Goal: Entertainment & Leisure: Consume media (video, audio)

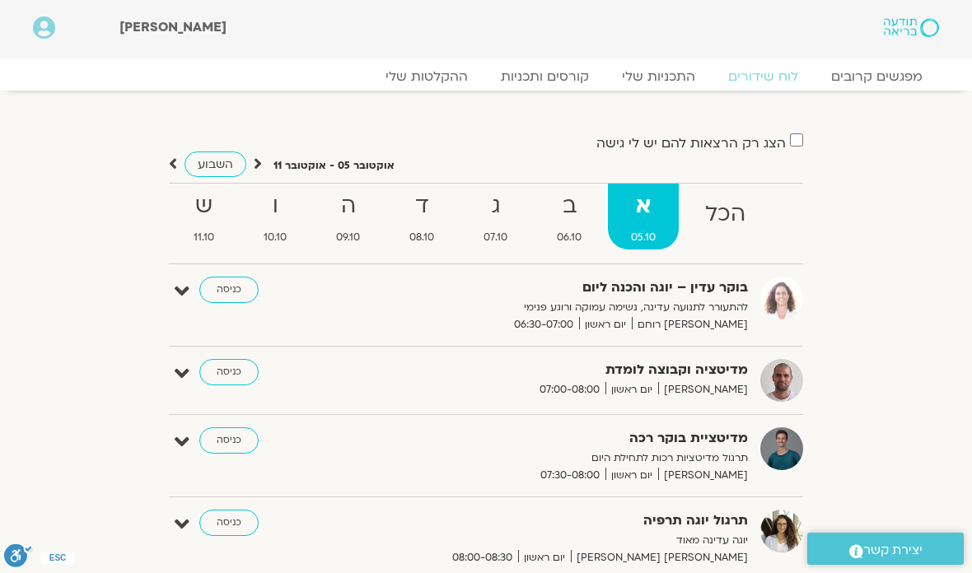
click at [449, 84] on link "ההקלטות שלי" at bounding box center [426, 76] width 115 height 16
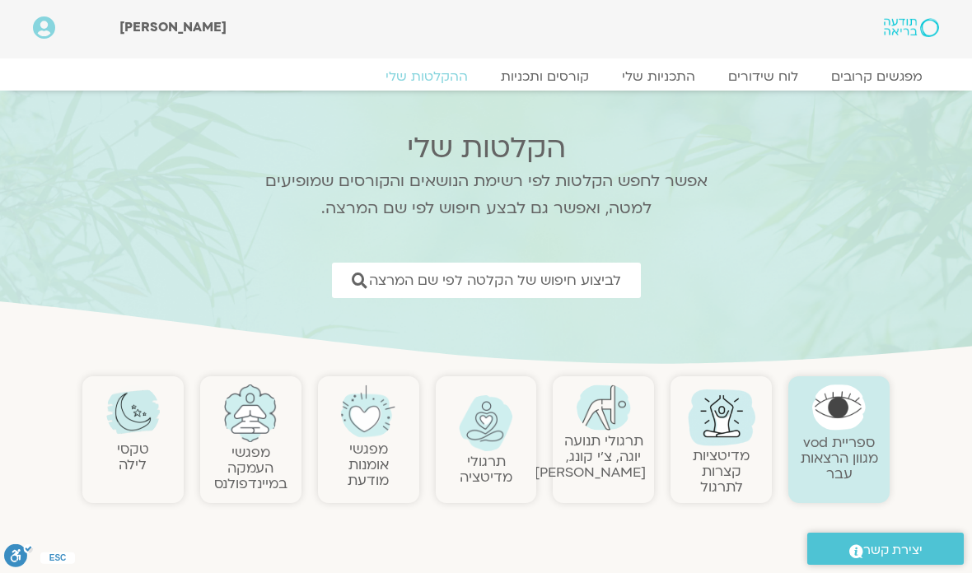
click at [735, 460] on link "מדיטציות קצרות לתרגול" at bounding box center [721, 471] width 57 height 50
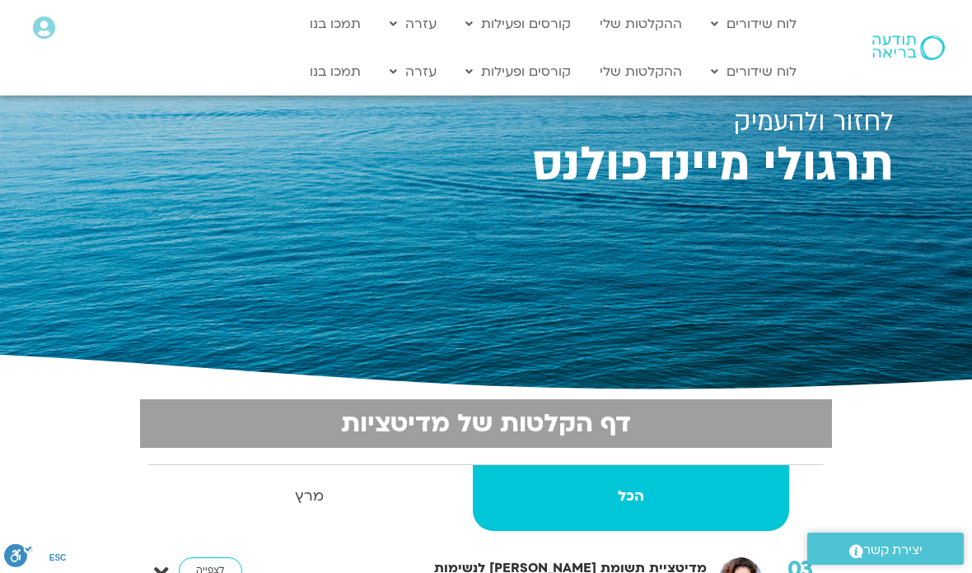
click at [658, 74] on link "ההקלטות שלי" at bounding box center [640, 71] width 99 height 31
click at [649, 74] on link "ההקלטות שלי" at bounding box center [640, 71] width 99 height 31
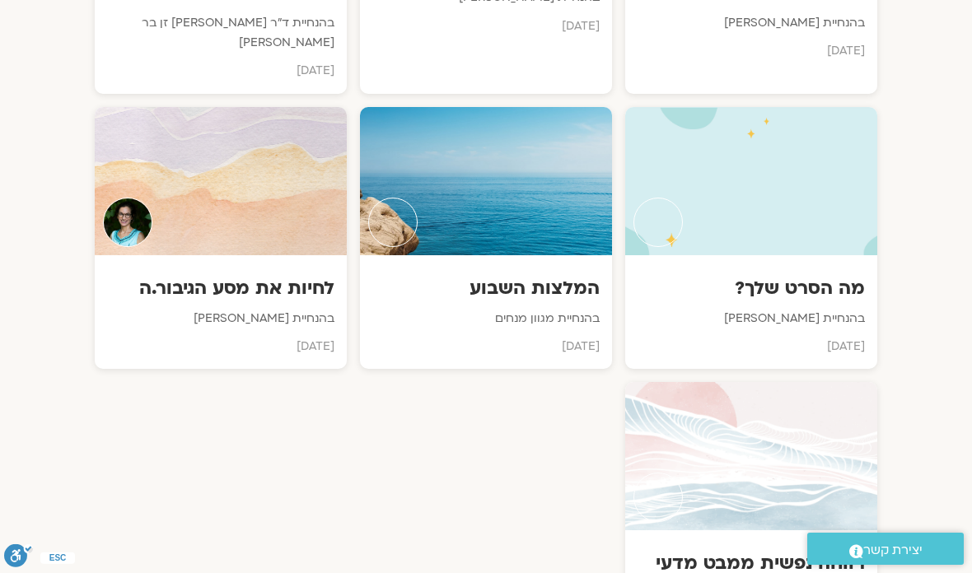
scroll to position [1449, 0]
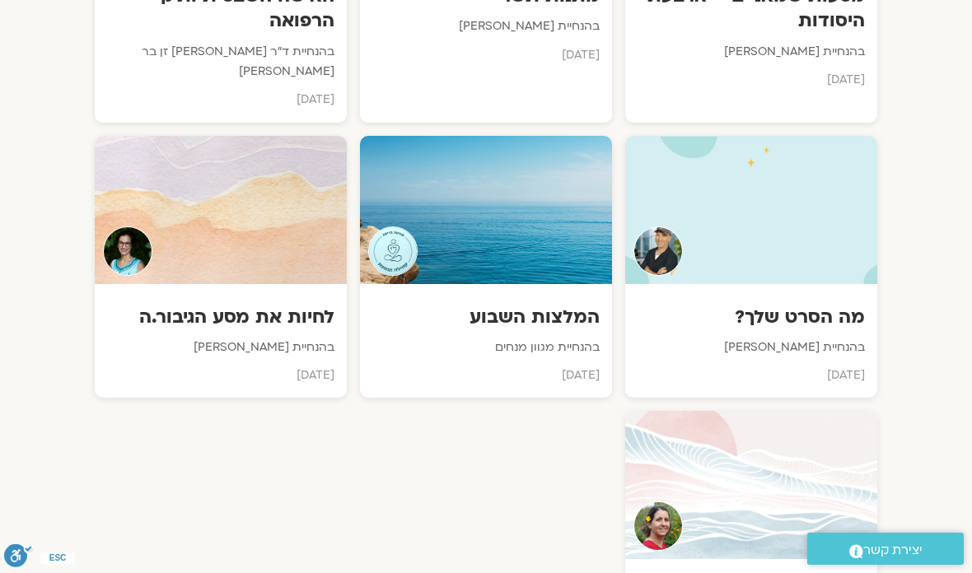
click at [552, 338] on p "בהנחיית מגוון מנחים" at bounding box center [485, 348] width 227 height 20
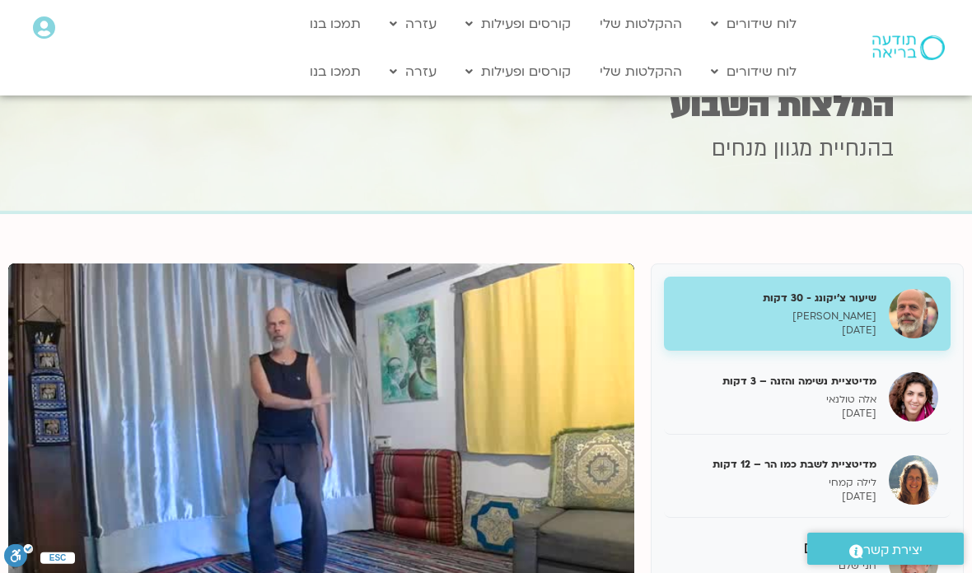
click at [658, 74] on link "ההקלטות שלי" at bounding box center [640, 71] width 99 height 31
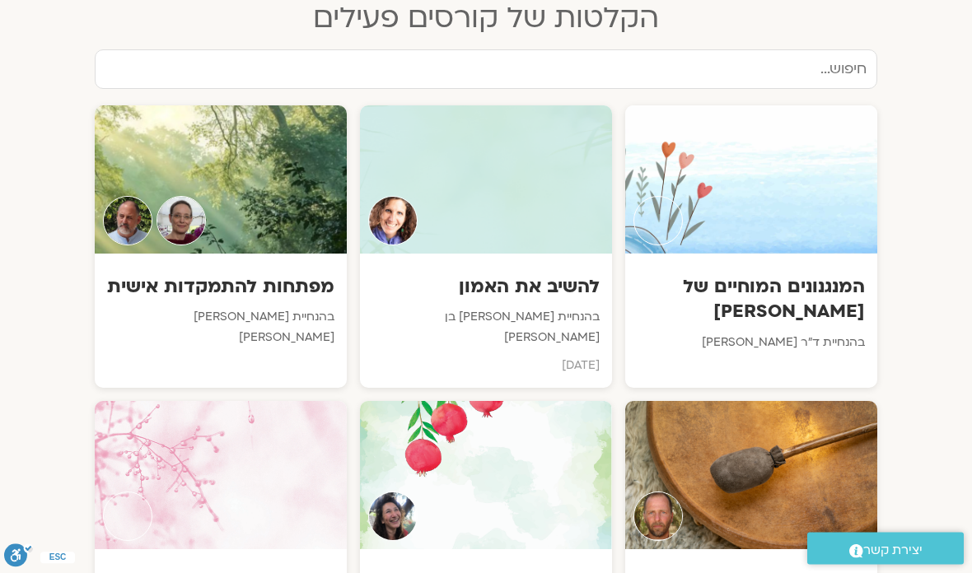
scroll to position [862, 0]
click at [538, 275] on h3 "להשיב את האמון" at bounding box center [485, 286] width 227 height 25
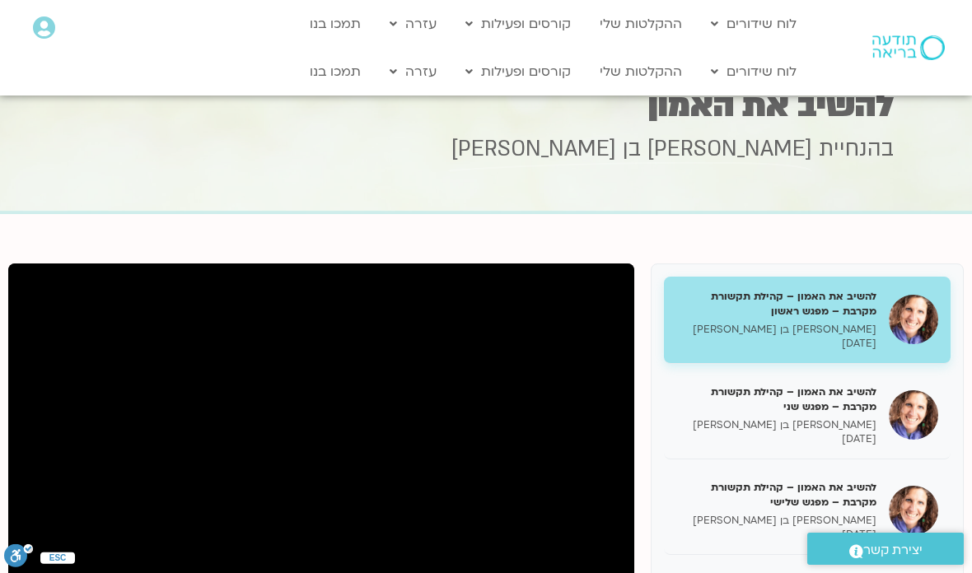
scroll to position [27, 0]
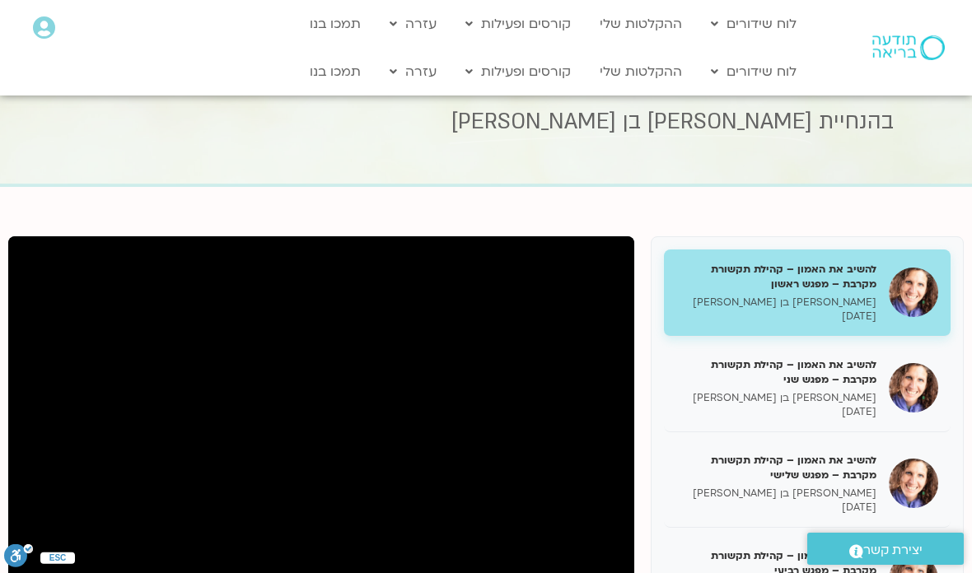
click at [832, 487] on p "[PERSON_NAME] בן [PERSON_NAME]" at bounding box center [776, 494] width 200 height 14
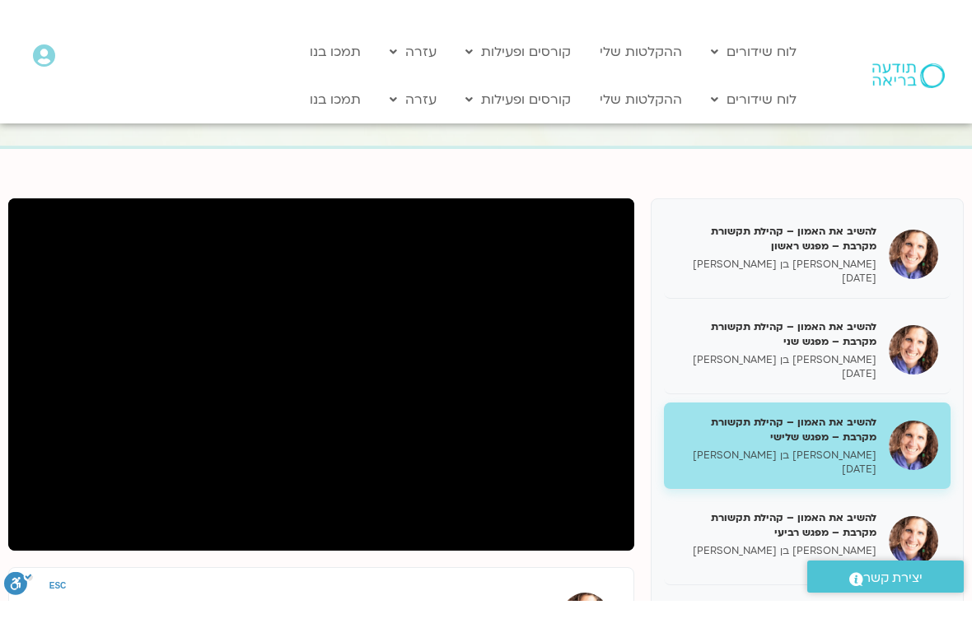
scroll to position [20, 0]
